Goal: Transaction & Acquisition: Purchase product/service

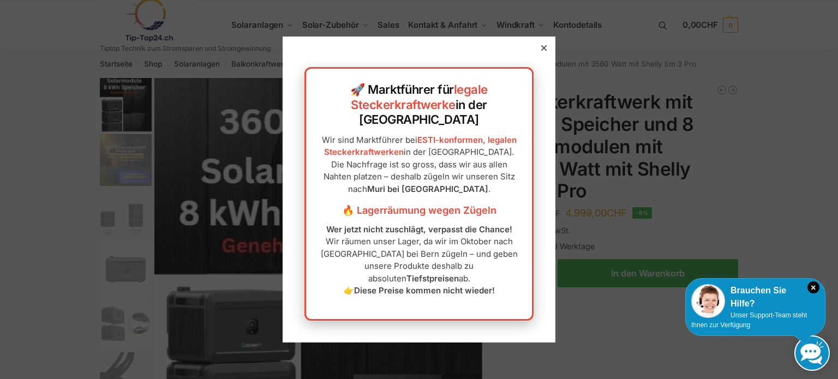
click at [541, 51] on icon at bounding box center [543, 47] width 5 height 5
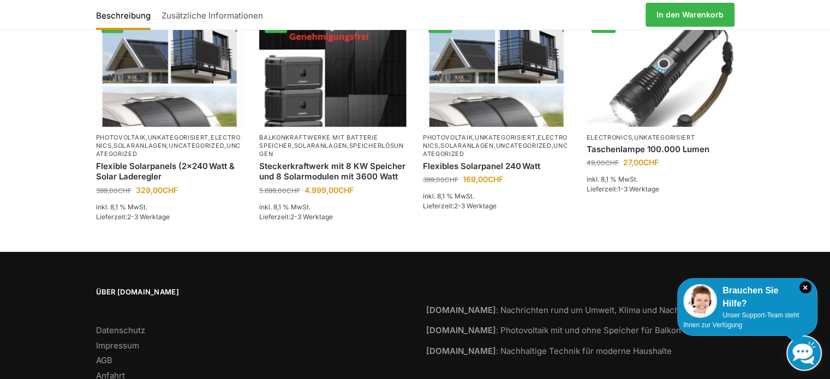
scroll to position [2050, 0]
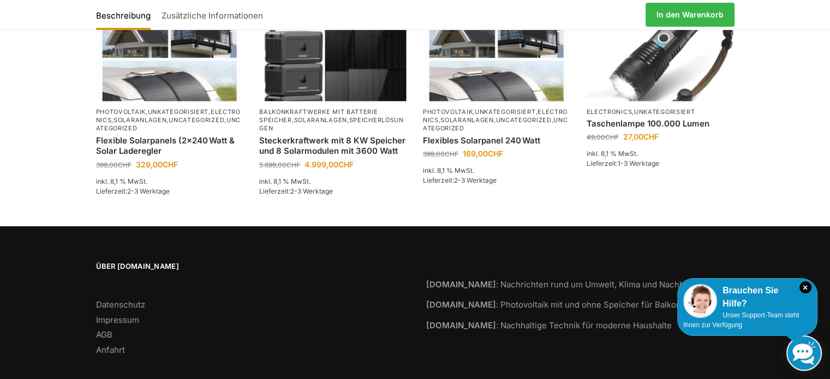
click at [805, 287] on icon "×" at bounding box center [805, 287] width 12 height 12
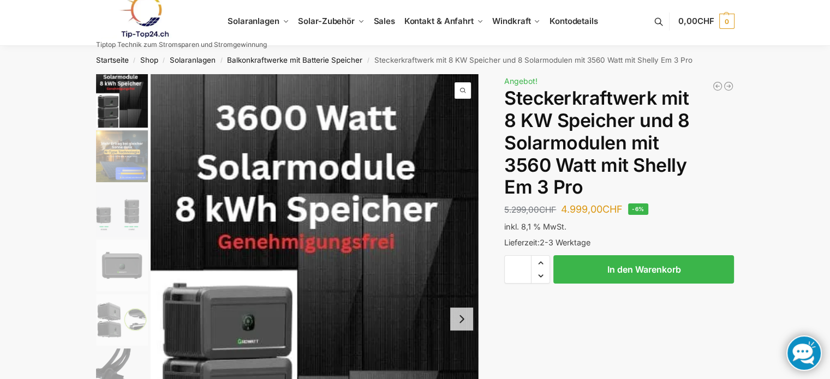
scroll to position [0, 0]
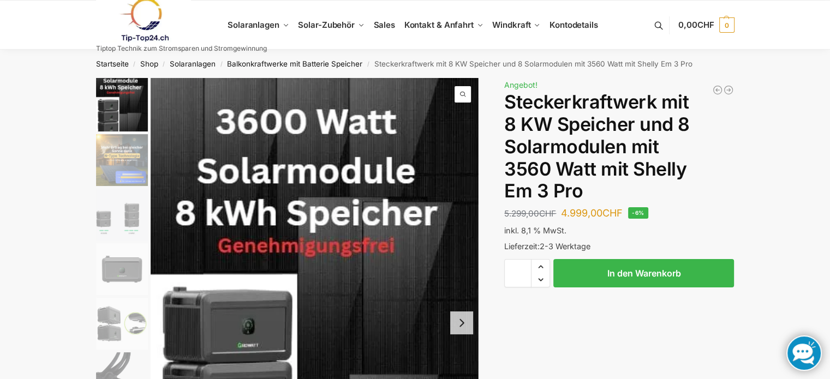
click at [117, 156] on img "2 / 9" at bounding box center [122, 160] width 52 height 52
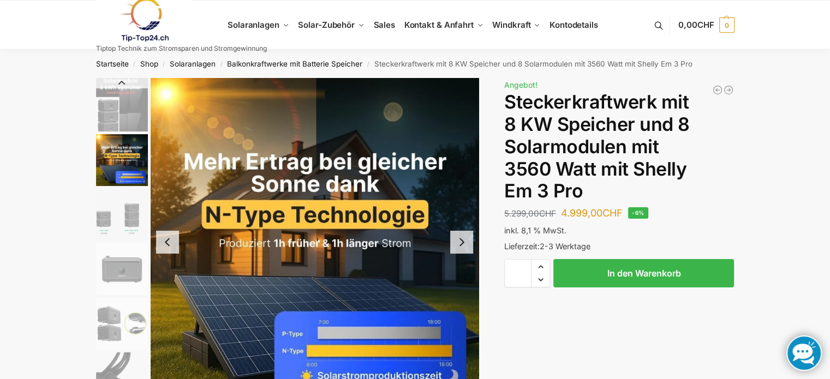
click at [116, 220] on img "3 / 9" at bounding box center [122, 215] width 52 height 52
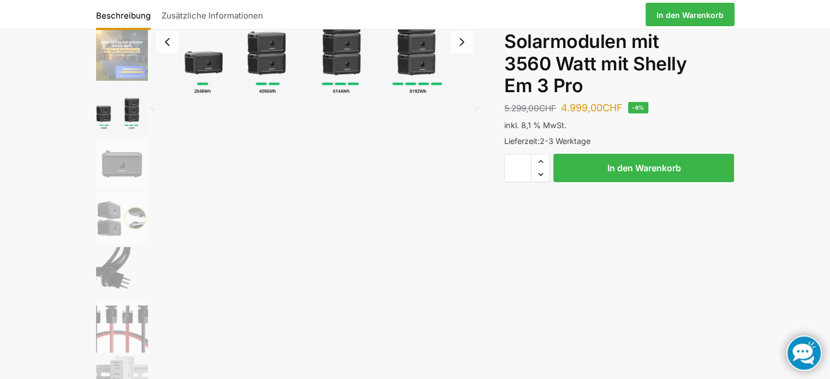
click at [122, 166] on img "4 / 9" at bounding box center [122, 164] width 52 height 52
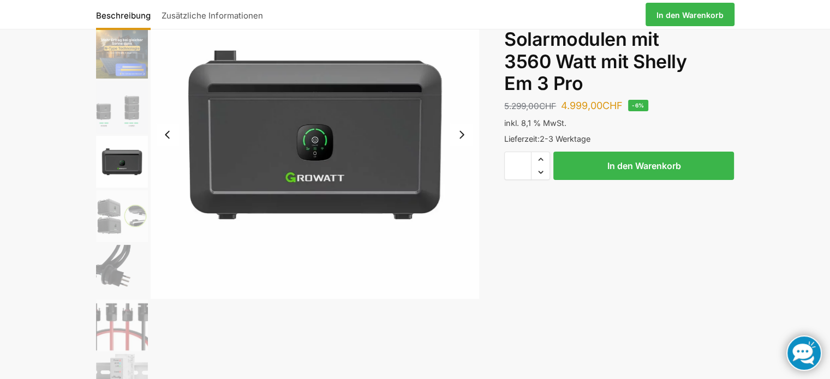
scroll to position [108, 0]
click at [117, 220] on img "5 / 9" at bounding box center [122, 216] width 52 height 52
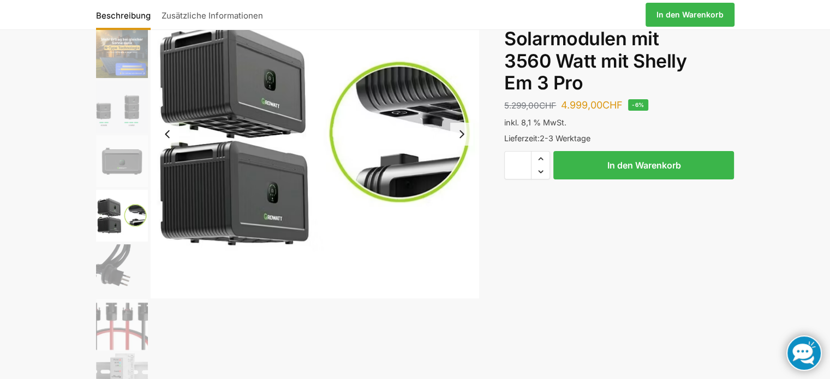
click at [111, 273] on img "6 / 9" at bounding box center [122, 270] width 52 height 52
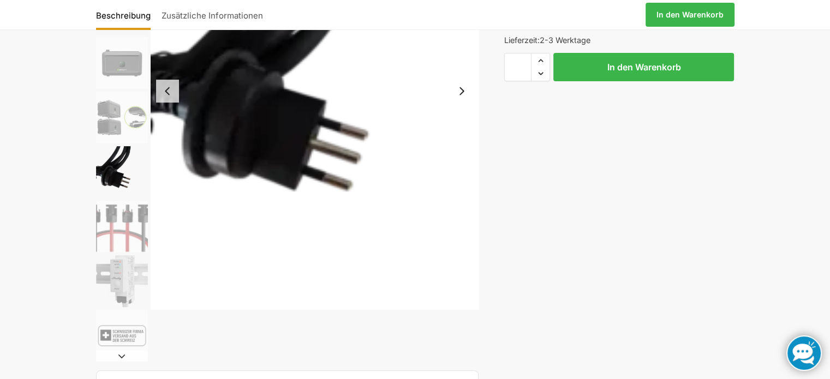
click at [113, 225] on img "7 / 9" at bounding box center [122, 227] width 52 height 52
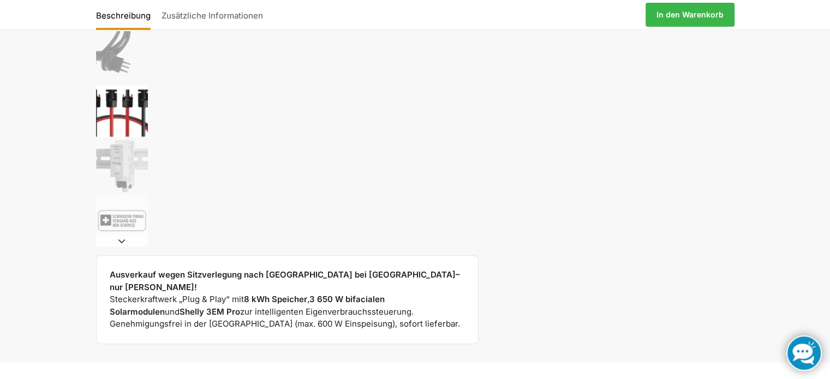
click at [125, 181] on img "8 / 9" at bounding box center [122, 166] width 52 height 52
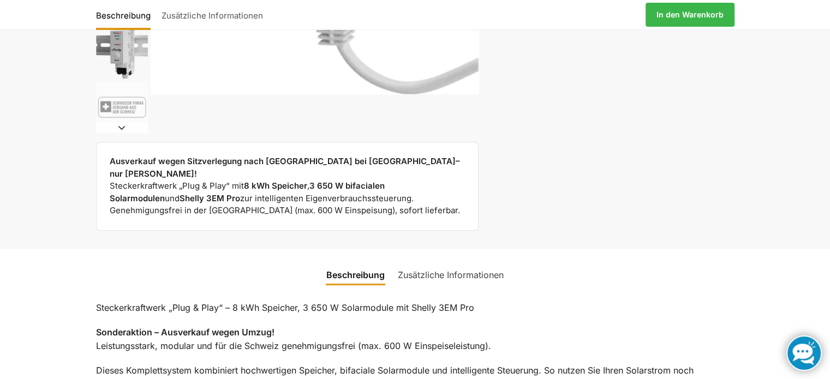
scroll to position [435, 0]
click at [118, 127] on button "Next slide" at bounding box center [122, 127] width 52 height 11
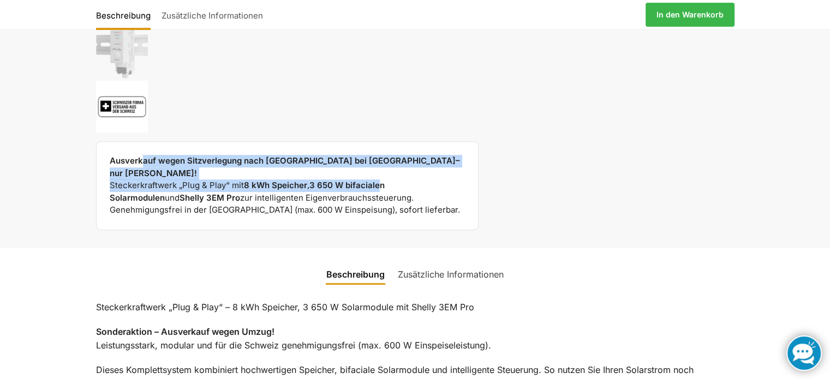
drag, startPoint x: 142, startPoint y: 158, endPoint x: 381, endPoint y: 172, distance: 239.3
click at [381, 172] on div "Ausverkauf wegen Sitzverlegung nach Muri bei Bern– nur solange Vorrat! Steckerk…" at bounding box center [288, 186] width 356 height 62
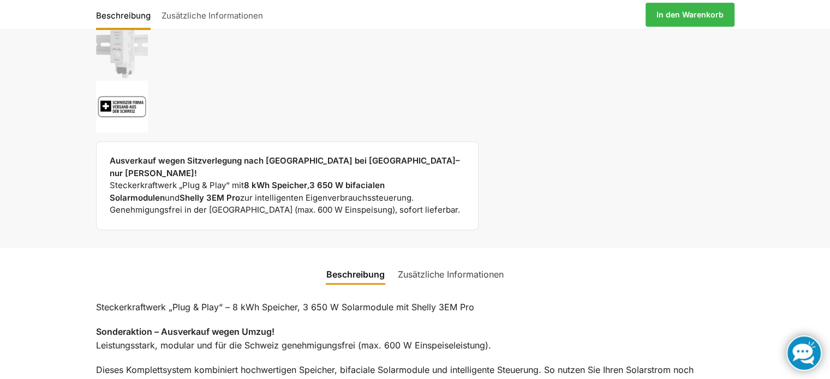
click at [385, 180] on strong "3 650 W bifacialen Solarmodulen" at bounding box center [247, 191] width 275 height 23
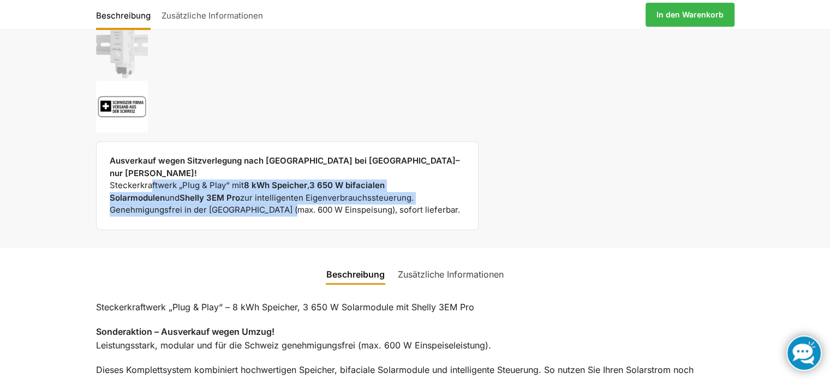
drag, startPoint x: 152, startPoint y: 171, endPoint x: 290, endPoint y: 194, distance: 139.9
click at [290, 194] on div "Ausverkauf wegen Sitzverlegung nach Muri bei Bern– nur solange Vorrat! Steckerk…" at bounding box center [288, 186] width 356 height 62
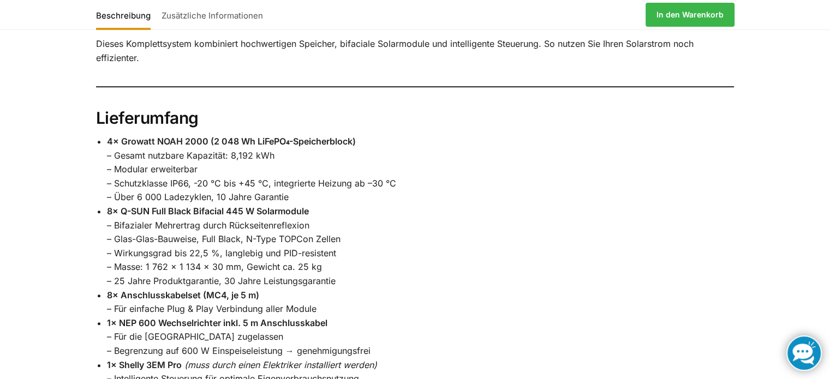
scroll to position [762, 0]
drag, startPoint x: 107, startPoint y: 127, endPoint x: 207, endPoint y: 130, distance: 100.4
click at [207, 135] on strong "4× Growatt NOAH 2000 (2 048 Wh LiFePO₄-Speicherblock)" at bounding box center [231, 140] width 249 height 11
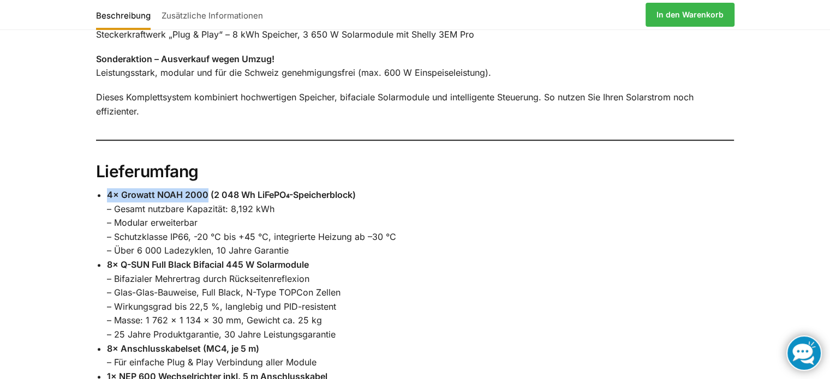
scroll to position [709, 0]
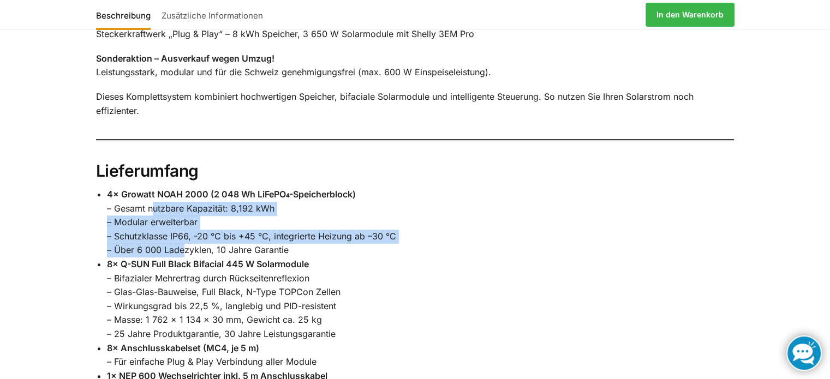
drag, startPoint x: 155, startPoint y: 196, endPoint x: 203, endPoint y: 235, distance: 62.0
click at [183, 237] on li "4× Growatt NOAH 2000 (2 048 Wh LiFePO₄-Speicherblock) – Gesamt nutzbare Kapazit…" at bounding box center [420, 223] width 627 height 70
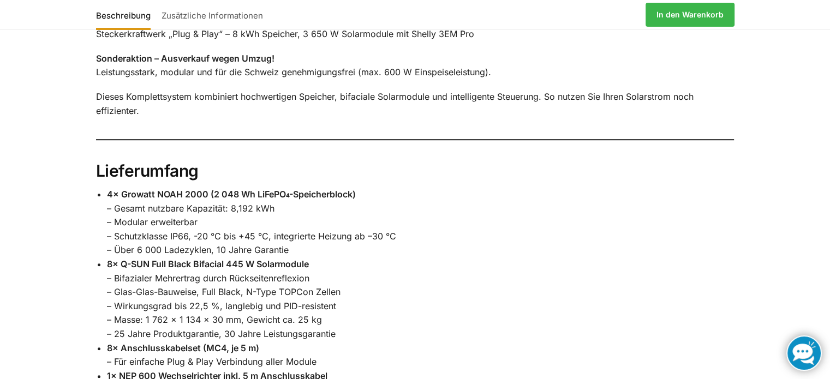
click at [218, 234] on li "4× Growatt NOAH 2000 (2 048 Wh LiFePO₄-Speicherblock) – Gesamt nutzbare Kapazit…" at bounding box center [420, 223] width 627 height 70
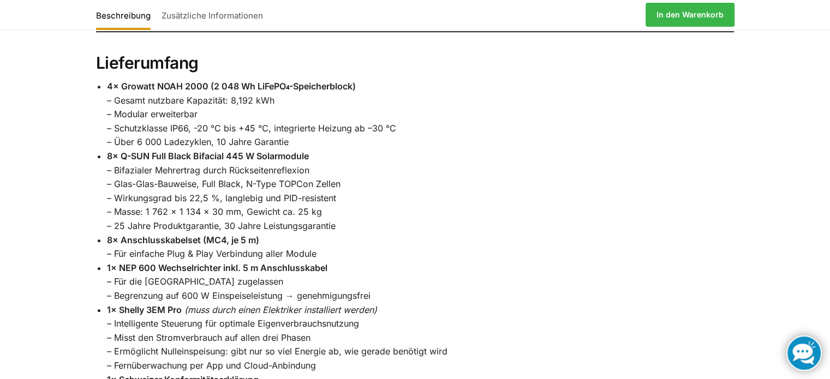
scroll to position [817, 0]
drag, startPoint x: 122, startPoint y: 253, endPoint x: 271, endPoint y: 255, distance: 148.9
click at [262, 262] on strong "1× NEP 600 Wechselrichter inkl. 5 m Anschlusskabel" at bounding box center [217, 267] width 220 height 11
click at [301, 262] on strong "1× NEP 600 Wechselrichter inkl. 5 m Anschlusskabel" at bounding box center [217, 267] width 220 height 11
drag, startPoint x: 315, startPoint y: 256, endPoint x: 201, endPoint y: 254, distance: 114.0
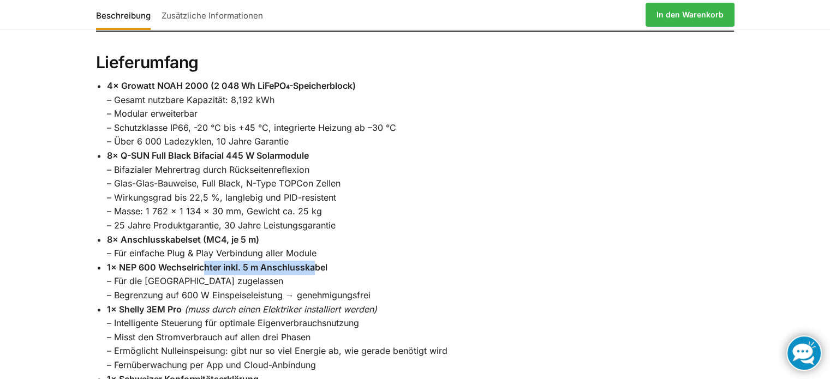
click at [201, 262] on strong "1× NEP 600 Wechselrichter inkl. 5 m Anschlusskabel" at bounding box center [217, 267] width 220 height 11
click at [179, 262] on strong "1× NEP 600 Wechselrichter inkl. 5 m Anschlusskabel" at bounding box center [217, 267] width 220 height 11
drag, startPoint x: 148, startPoint y: 282, endPoint x: 244, endPoint y: 283, distance: 96.0
click at [244, 283] on li "1× NEP 600 Wechselrichter inkl. 5 m Anschlusskabel – Für die Schweiz zugelassen…" at bounding box center [420, 282] width 627 height 42
drag, startPoint x: 257, startPoint y: 283, endPoint x: 263, endPoint y: 283, distance: 5.5
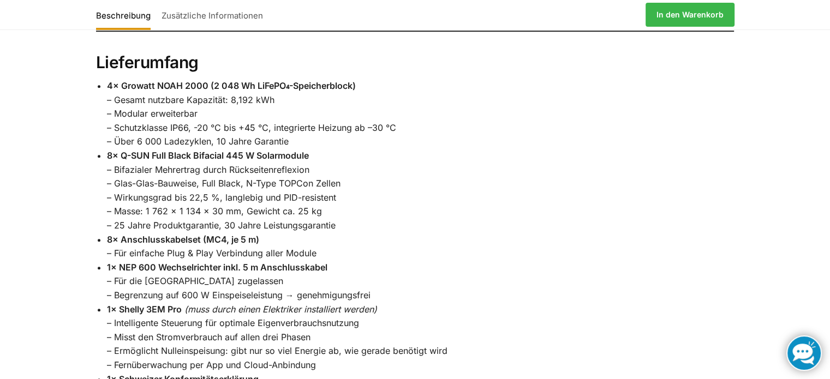
click at [257, 283] on li "1× NEP 600 Wechselrichter inkl. 5 m Anschlusskabel – Für die Schweiz zugelassen…" at bounding box center [420, 282] width 627 height 42
drag, startPoint x: 281, startPoint y: 281, endPoint x: 194, endPoint y: 280, distance: 87.3
click at [194, 281] on li "1× NEP 600 Wechselrichter inkl. 5 m Anschlusskabel – Für die Schweiz zugelassen…" at bounding box center [420, 282] width 627 height 42
click at [179, 271] on li "1× NEP 600 Wechselrichter inkl. 5 m Anschlusskabel – Für die Schweiz zugelassen…" at bounding box center [420, 282] width 627 height 42
drag, startPoint x: 209, startPoint y: 283, endPoint x: 283, endPoint y: 287, distance: 73.2
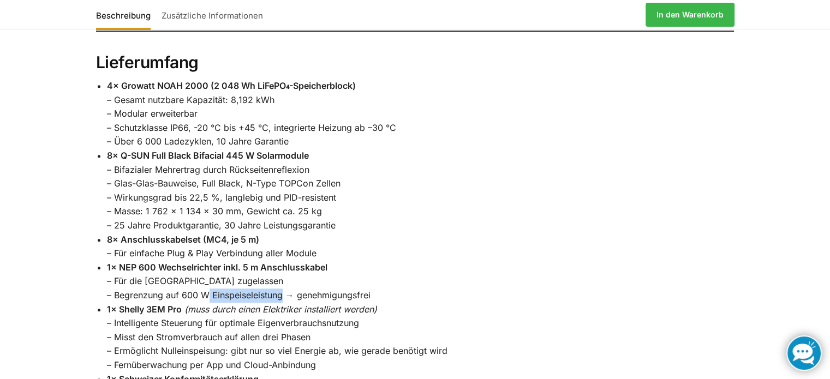
click at [283, 287] on li "1× NEP 600 Wechselrichter inkl. 5 m Anschlusskabel – Für die Schweiz zugelassen…" at bounding box center [420, 282] width 627 height 42
copy li "Einspeiseleistung"
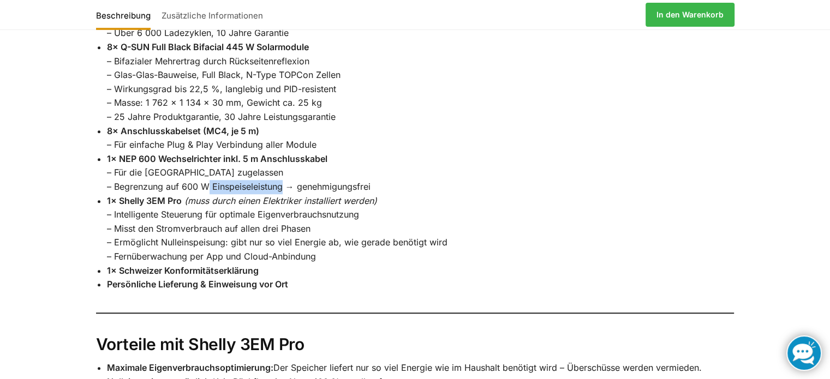
scroll to position [926, 0]
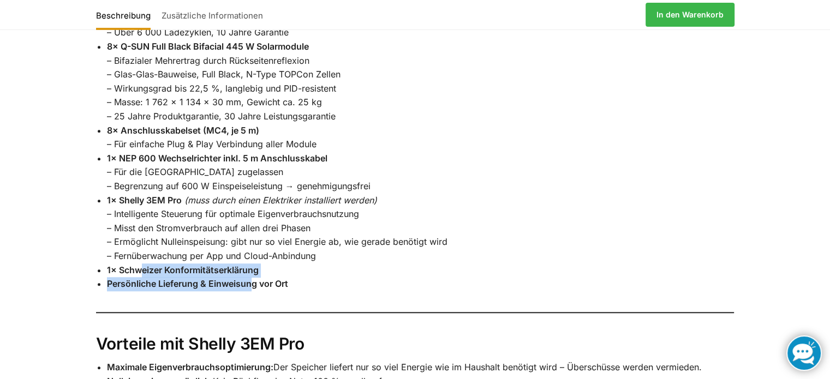
drag, startPoint x: 139, startPoint y: 254, endPoint x: 254, endPoint y: 272, distance: 115.9
click at [253, 272] on ul "4× Growatt NOAH 2000 (2 048 Wh LiFePO₄-Speicherblock) – Gesamt nutzbare Kapazit…" at bounding box center [420, 130] width 627 height 321
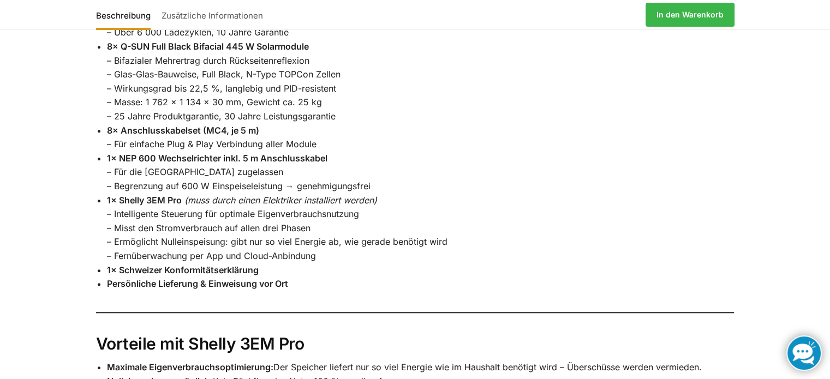
click at [257, 278] on strong "Persönliche Lieferung & Einweisung vor Ort" at bounding box center [197, 283] width 181 height 11
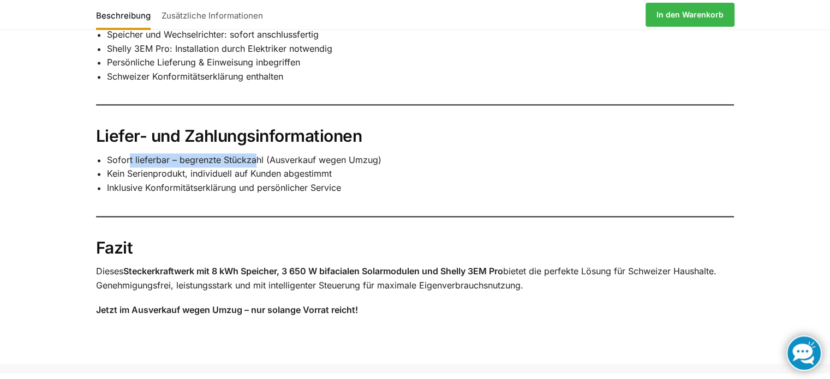
scroll to position [1580, 0]
drag, startPoint x: 211, startPoint y: 150, endPoint x: 207, endPoint y: 143, distance: 7.3
click at [207, 153] on li "Sofort lieferbar – begrenzte Stückzahl (Ausverkauf wegen Umzug)" at bounding box center [420, 160] width 627 height 14
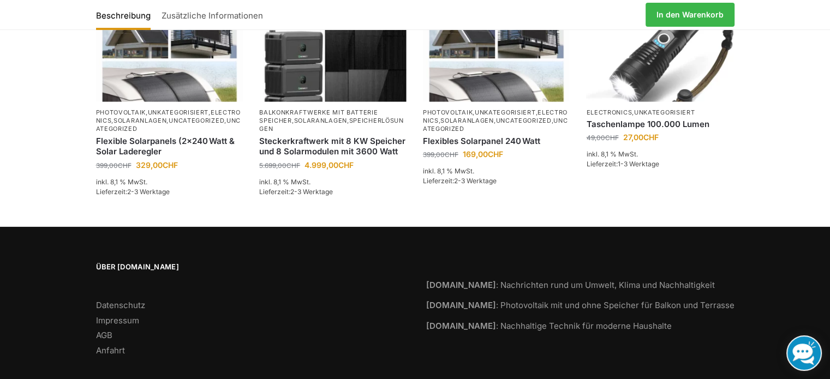
scroll to position [2050, 0]
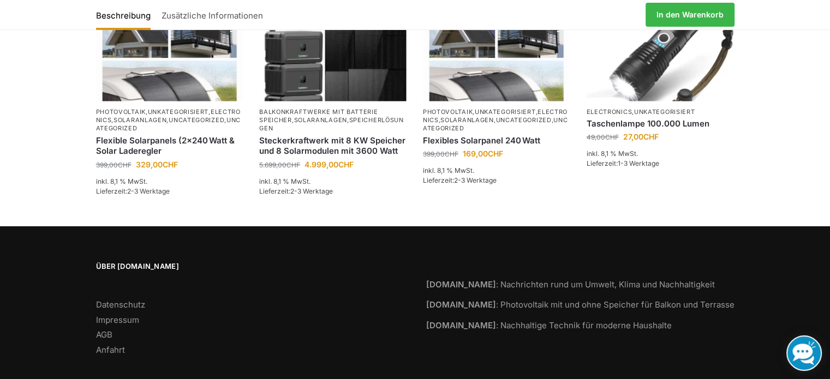
click at [140, 261] on span "Über [DOMAIN_NAME]" at bounding box center [250, 266] width 308 height 11
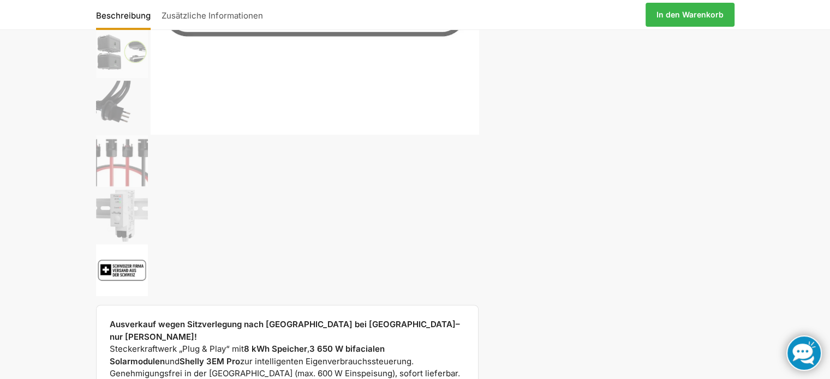
scroll to position [0, 0]
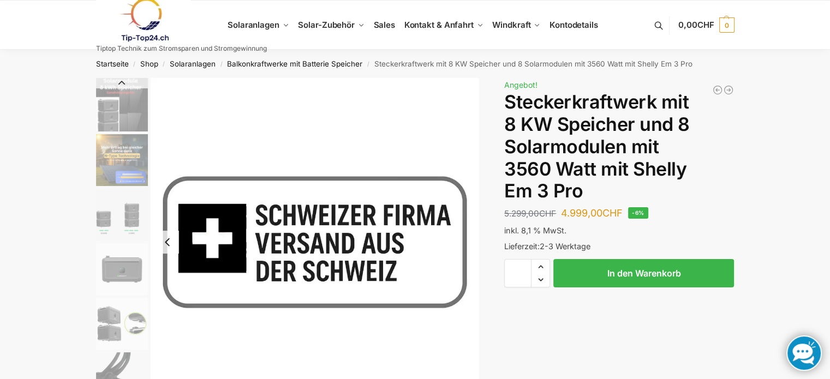
click at [146, 19] on img at bounding box center [143, 20] width 95 height 44
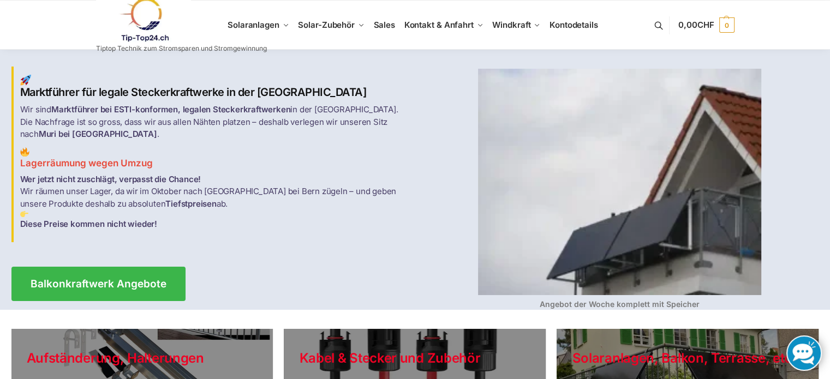
drag, startPoint x: 31, startPoint y: 174, endPoint x: 182, endPoint y: 195, distance: 152.6
click at [182, 195] on p "Wer jetzt nicht zuschlägt, verpasst die Chance! Wir räumen unser Lager, da wir …" at bounding box center [214, 201] width 388 height 57
click at [178, 196] on p "Wer jetzt nicht zuschlägt, verpasst die Chance! Wir räumen unser Lager, da wir …" at bounding box center [214, 201] width 388 height 57
drag, startPoint x: 120, startPoint y: 117, endPoint x: 254, endPoint y: 119, distance: 134.2
click at [251, 115] on strong "Marktführer bei ESTI-konformen, legalen Steckerkraftwerken" at bounding box center [170, 109] width 239 height 10
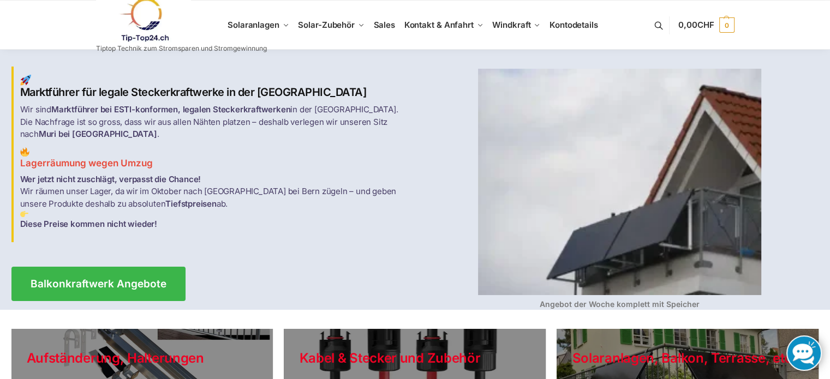
click at [262, 115] on strong "Marktführer bei ESTI-konformen, legalen Steckerkraftwerken" at bounding box center [170, 109] width 239 height 10
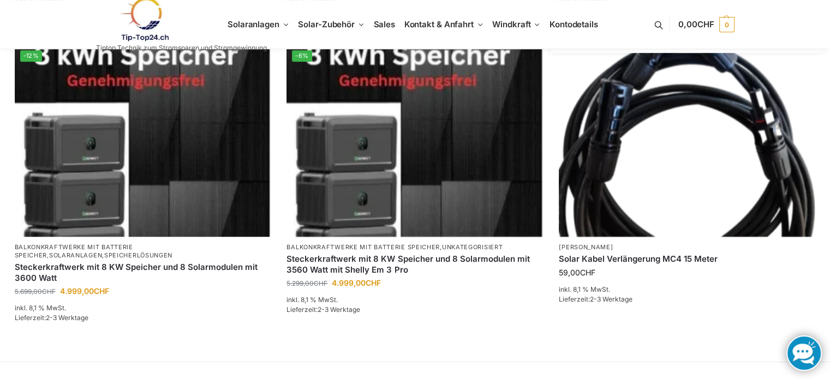
scroll to position [760, 0]
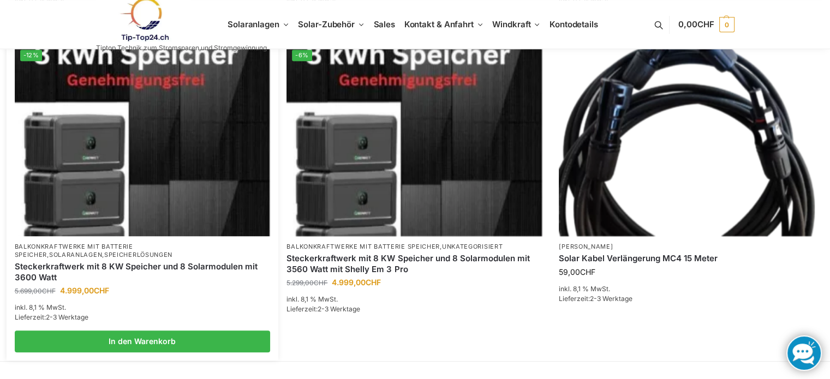
click at [110, 266] on link "Steckerkraftwerk mit 8 KW Speicher und 8 Solarmodulen mit 3600 Watt" at bounding box center [143, 271] width 256 height 21
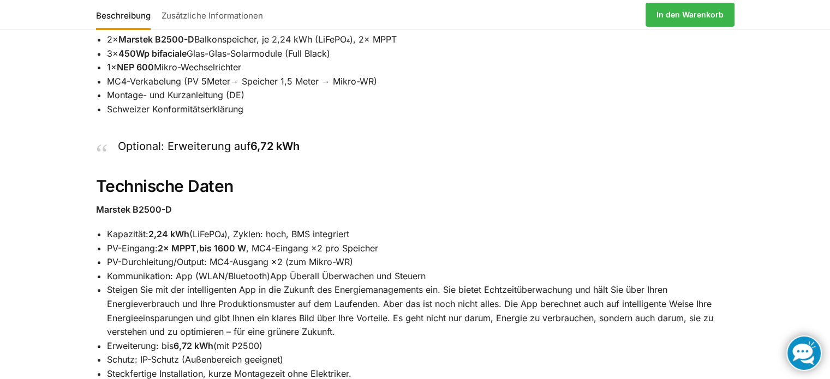
scroll to position [921, 0]
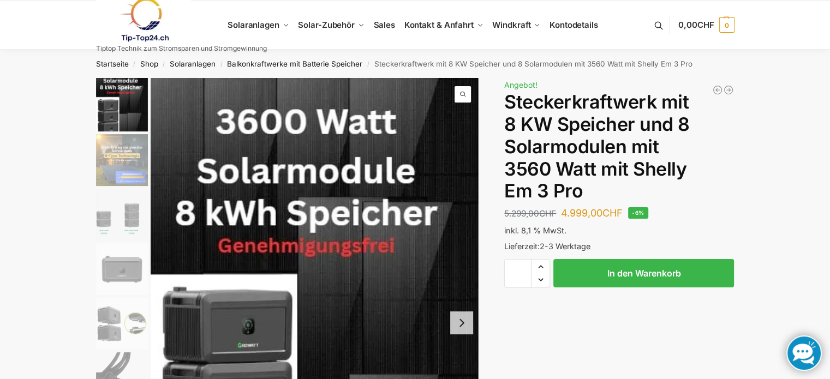
click at [121, 164] on img "2 / 9" at bounding box center [122, 160] width 52 height 52
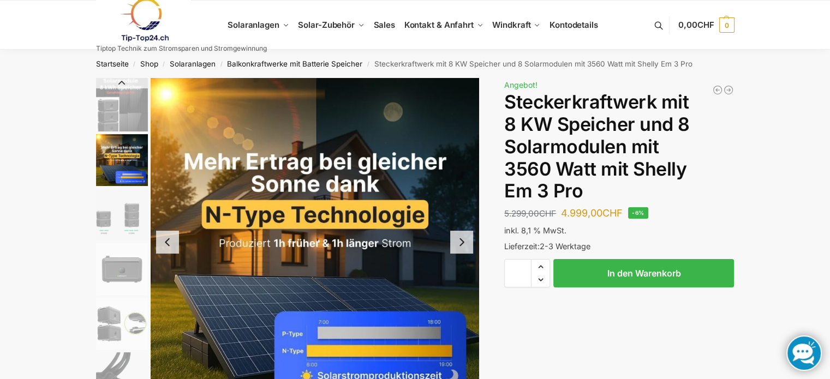
click at [126, 213] on img "3 / 9" at bounding box center [122, 215] width 52 height 52
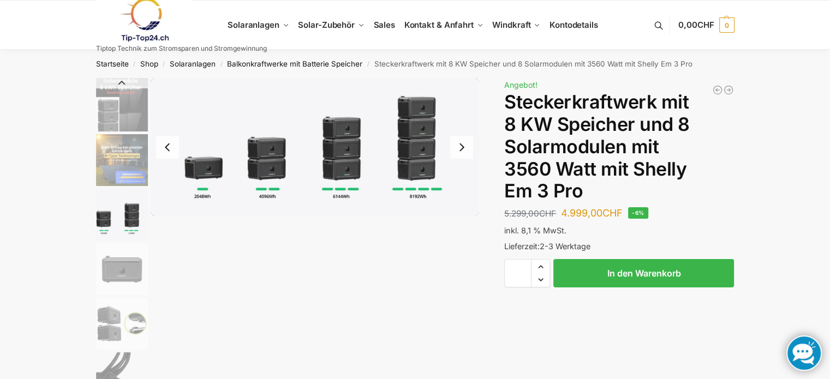
click at [115, 316] on img "5 / 9" at bounding box center [122, 324] width 52 height 52
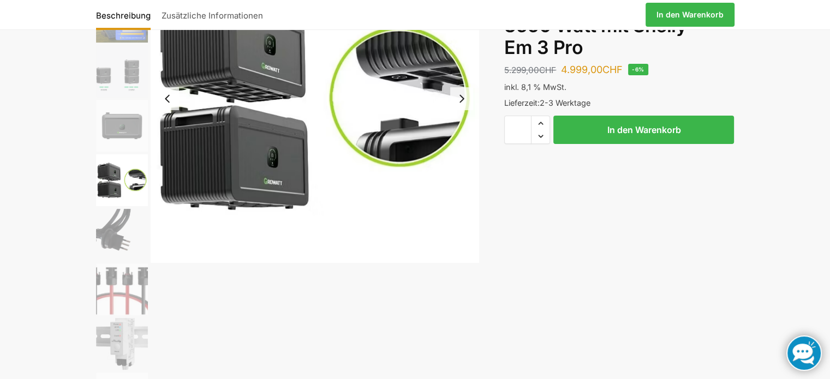
click at [113, 300] on img "7 / 9" at bounding box center [122, 289] width 52 height 52
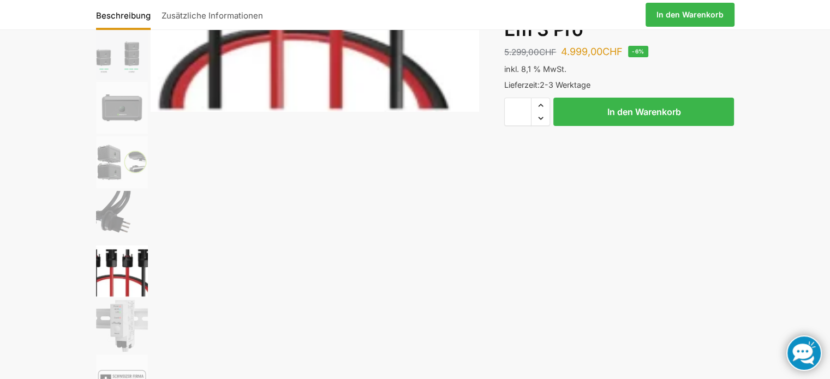
click at [122, 335] on img "8 / 9" at bounding box center [122, 326] width 52 height 52
